Goal: Task Accomplishment & Management: Use online tool/utility

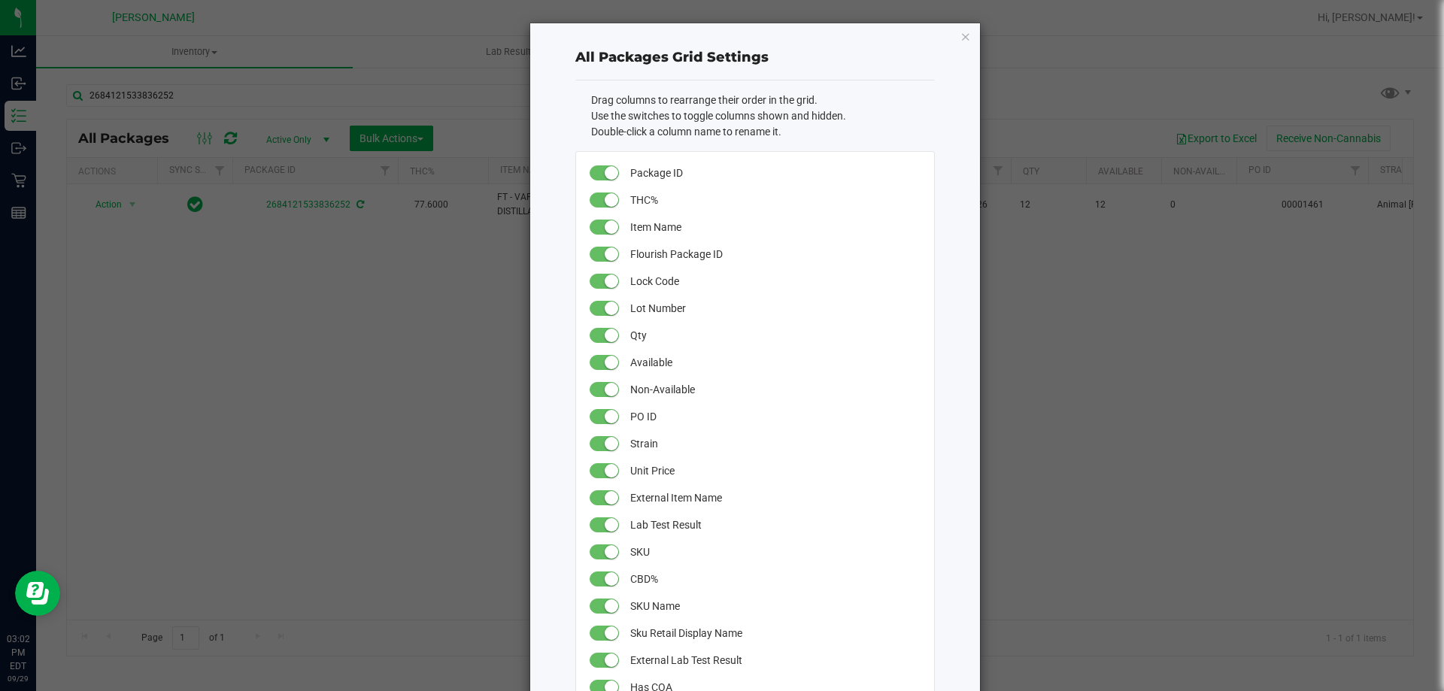
click at [362, 366] on ngb-modal-window "All Packages Grid Settings Drag columns to rearrange their order in the grid. U…" at bounding box center [728, 345] width 1456 height 691
click at [232, 240] on ngb-modal-window "All Packages Grid Settings Drag columns to rearrange their order in the grid. U…" at bounding box center [728, 345] width 1456 height 691
click at [961, 35] on icon "button" at bounding box center [966, 36] width 11 height 18
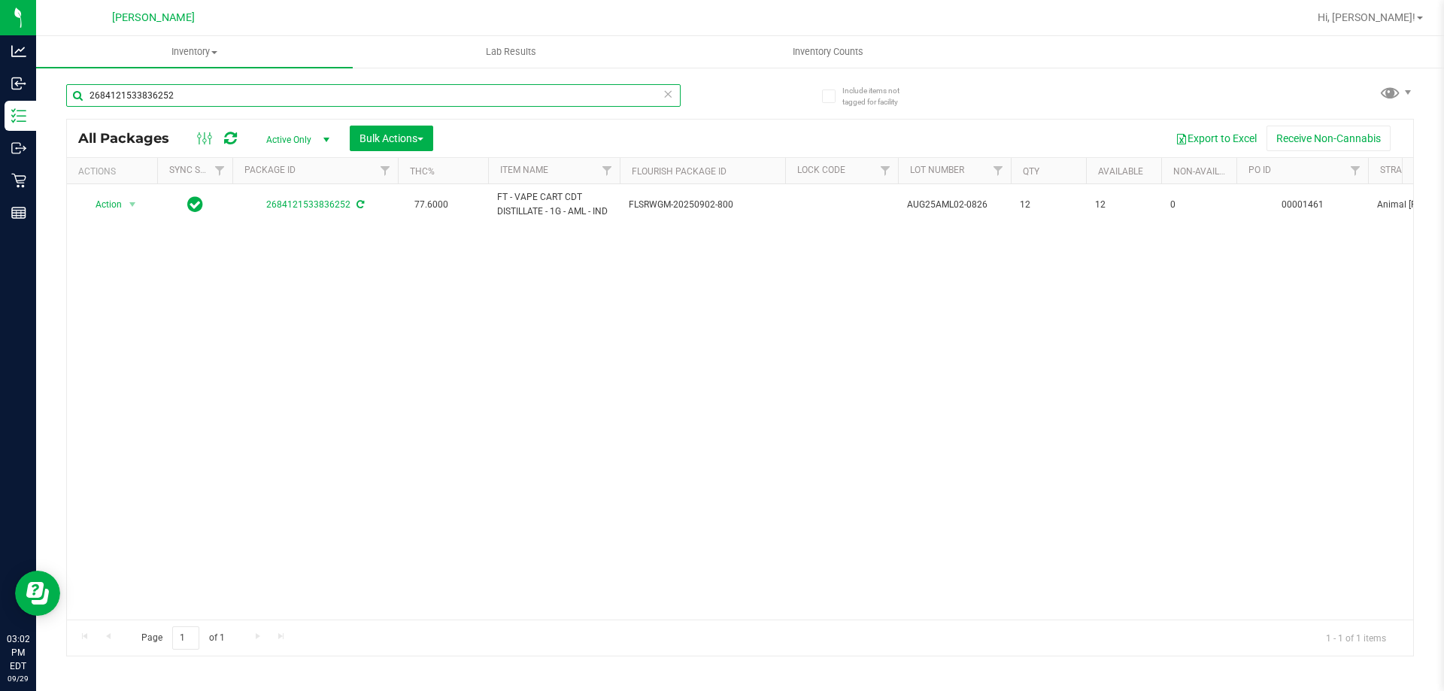
click at [196, 95] on input "2684121533836252" at bounding box center [373, 95] width 615 height 23
type input "2"
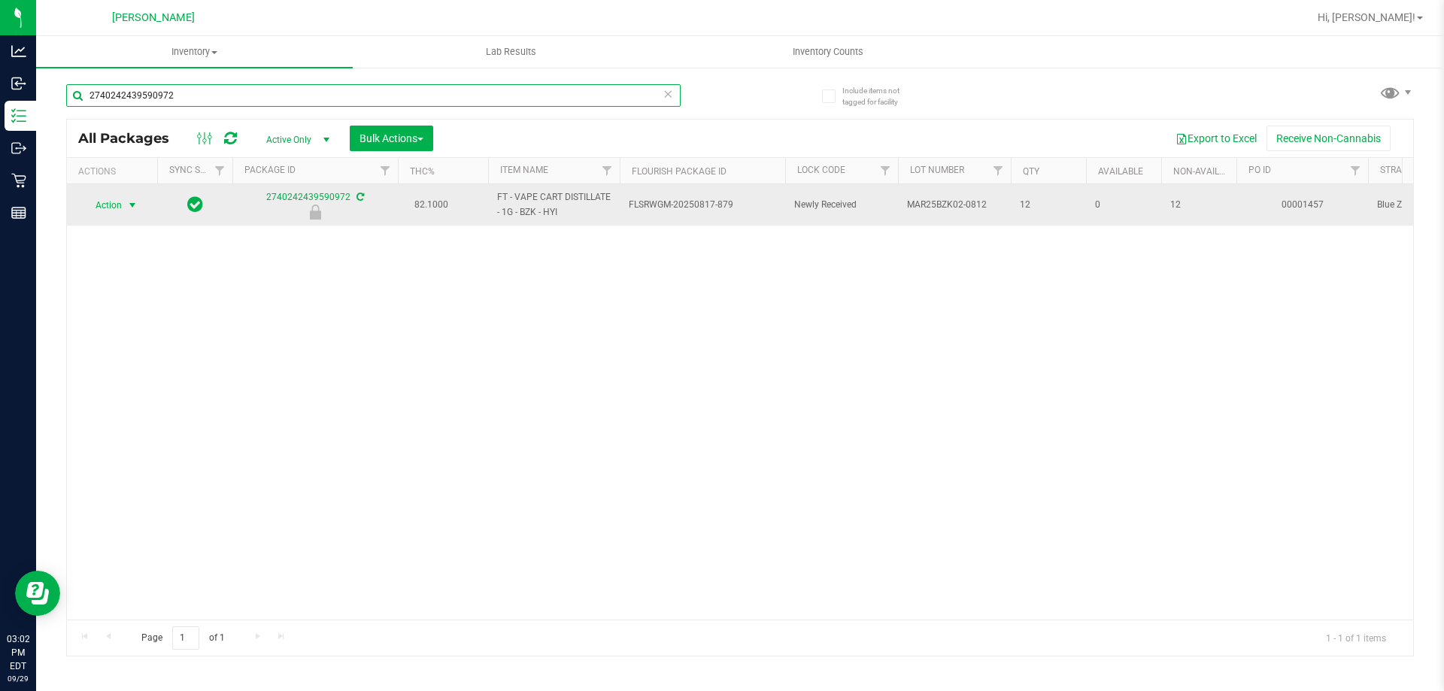
type input "2740242439590972"
click at [131, 205] on span "select" at bounding box center [132, 205] width 12 height 12
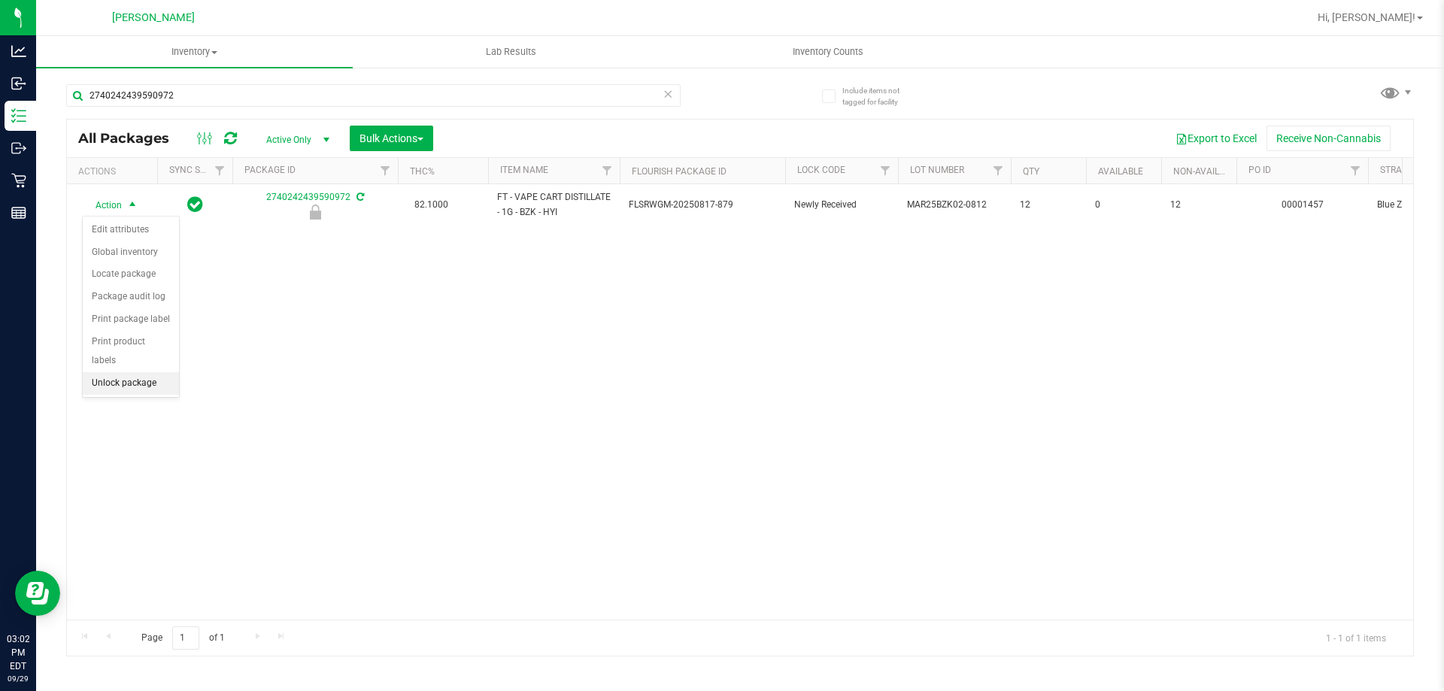
click at [159, 372] on li "Unlock package" at bounding box center [131, 383] width 96 height 23
